Goal: Task Accomplishment & Management: Manage account settings

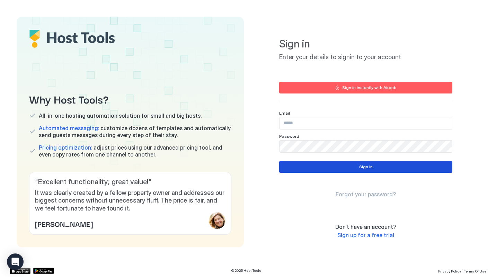
type input "**********"
click at [366, 168] on div "Sign in" at bounding box center [366, 167] width 14 height 6
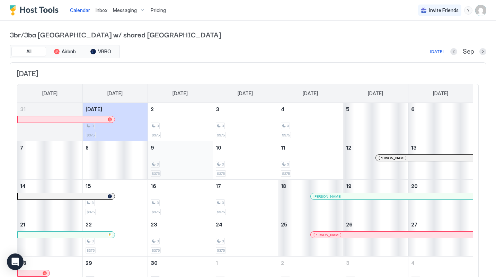
click at [173, 158] on div "3 $375" at bounding box center [180, 160] width 59 height 33
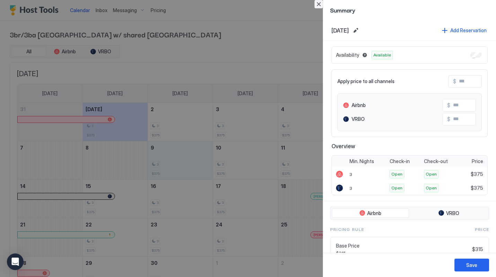
click at [319, 5] on button "Close" at bounding box center [318, 4] width 8 height 8
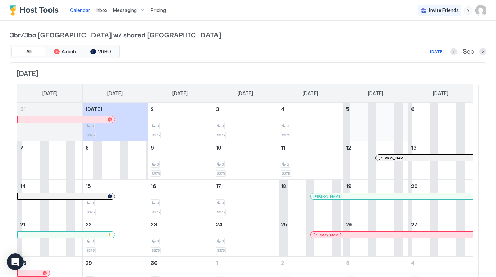
click at [363, 136] on div "September 5, 2025" at bounding box center [375, 122] width 65 height 38
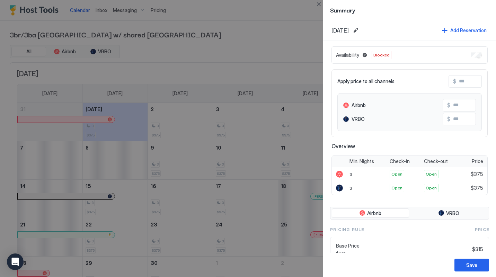
click at [295, 37] on div at bounding box center [248, 138] width 496 height 277
click at [319, 5] on button "Close" at bounding box center [318, 4] width 8 height 8
